Goal: Transaction & Acquisition: Purchase product/service

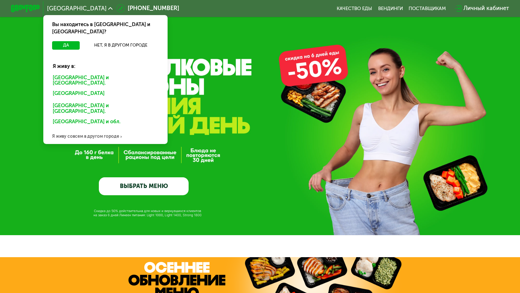
click at [70, 73] on div "[GEOGRAPHIC_DATA] и [GEOGRAPHIC_DATA]." at bounding box center [106, 80] width 116 height 15
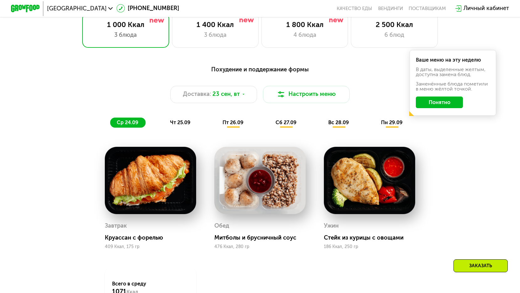
scroll to position [471, 0]
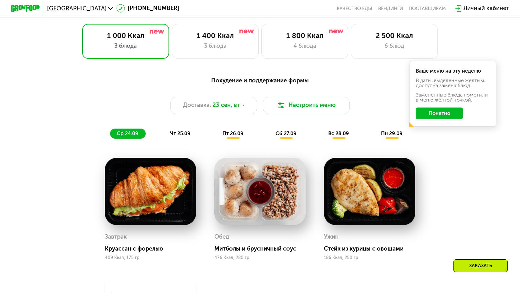
click at [182, 135] on span "чт 25.09" at bounding box center [180, 133] width 20 height 6
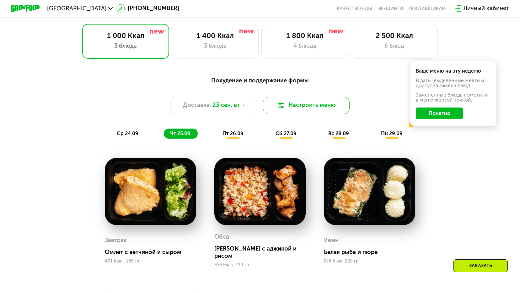
click at [298, 105] on button "Настроить меню" at bounding box center [306, 105] width 87 height 17
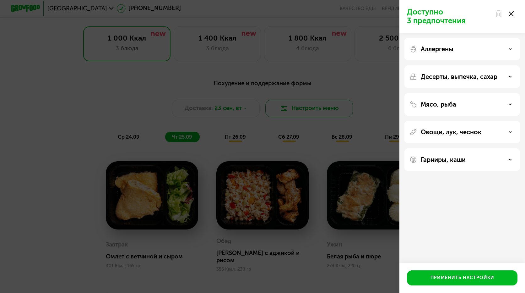
click at [298, 105] on div "Доступно 3 предпочтения Аллергены Десерты, выпечка, сахар Мясо, рыба Овощи, лук…" at bounding box center [262, 146] width 525 height 293
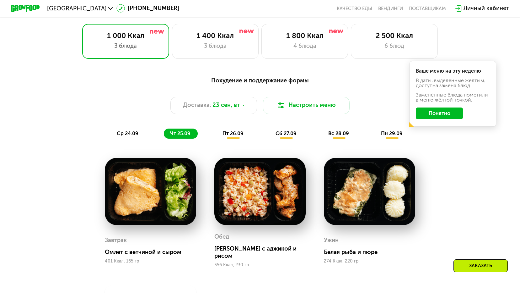
click at [235, 136] on span "пт 26.09" at bounding box center [233, 133] width 21 height 6
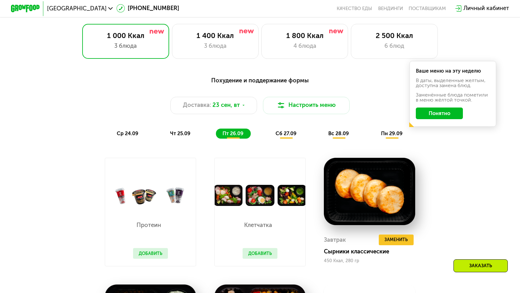
click at [286, 135] on span "сб 27.09" at bounding box center [286, 133] width 21 height 6
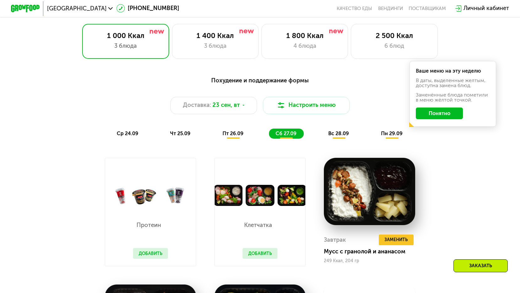
click at [334, 136] on span "вс 28.09" at bounding box center [338, 133] width 21 height 6
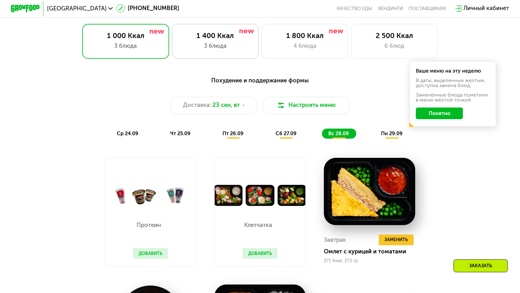
click at [221, 40] on div "1 400 Ккал" at bounding box center [216, 35] width 72 height 9
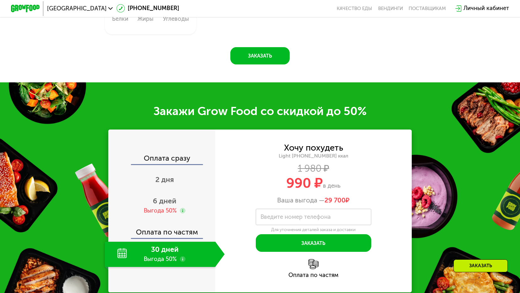
scroll to position [754, 0]
